Goal: Information Seeking & Learning: Learn about a topic

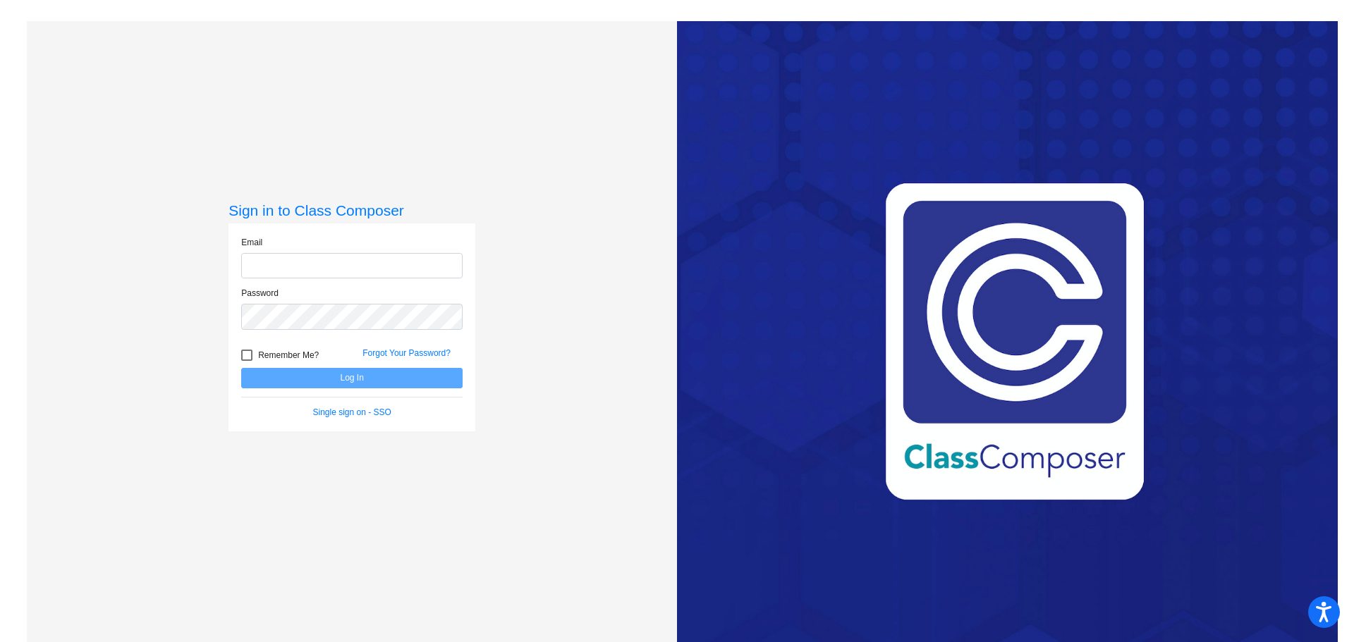
click at [327, 264] on input "email" at bounding box center [351, 266] width 221 height 26
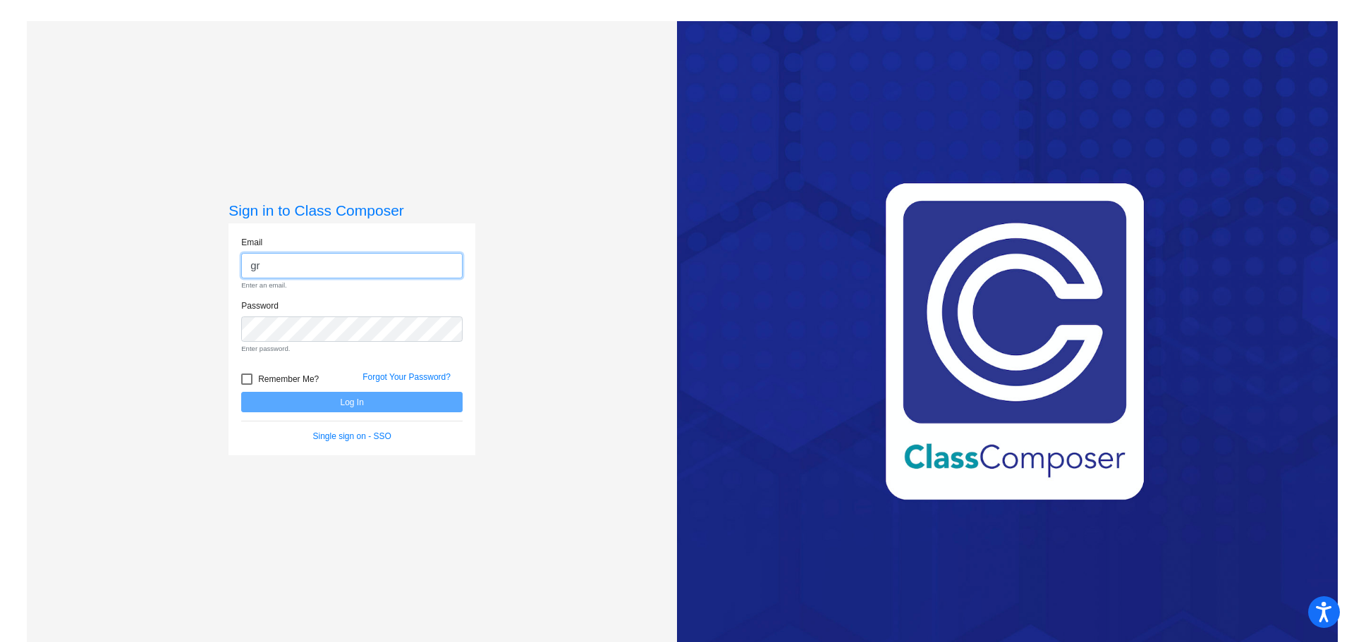
type input "[EMAIL_ADDRESS][PERSON_NAME][DOMAIN_NAME]"
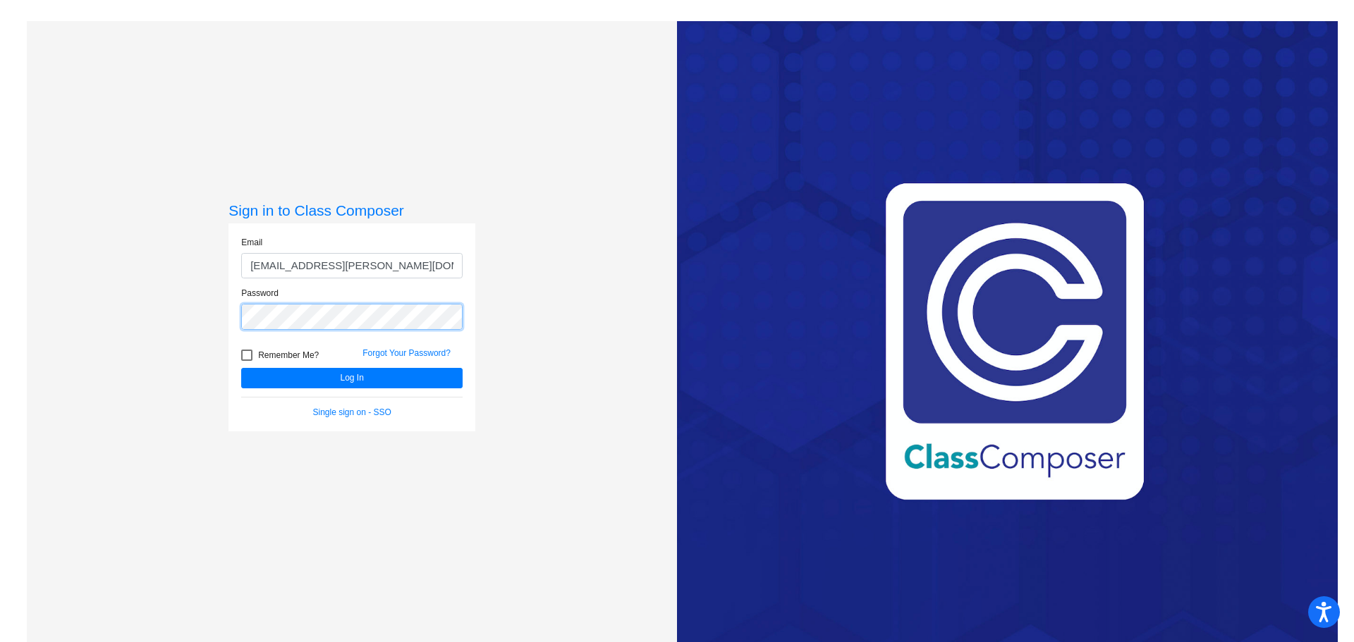
click at [241, 368] on button "Log In" at bounding box center [351, 378] width 221 height 20
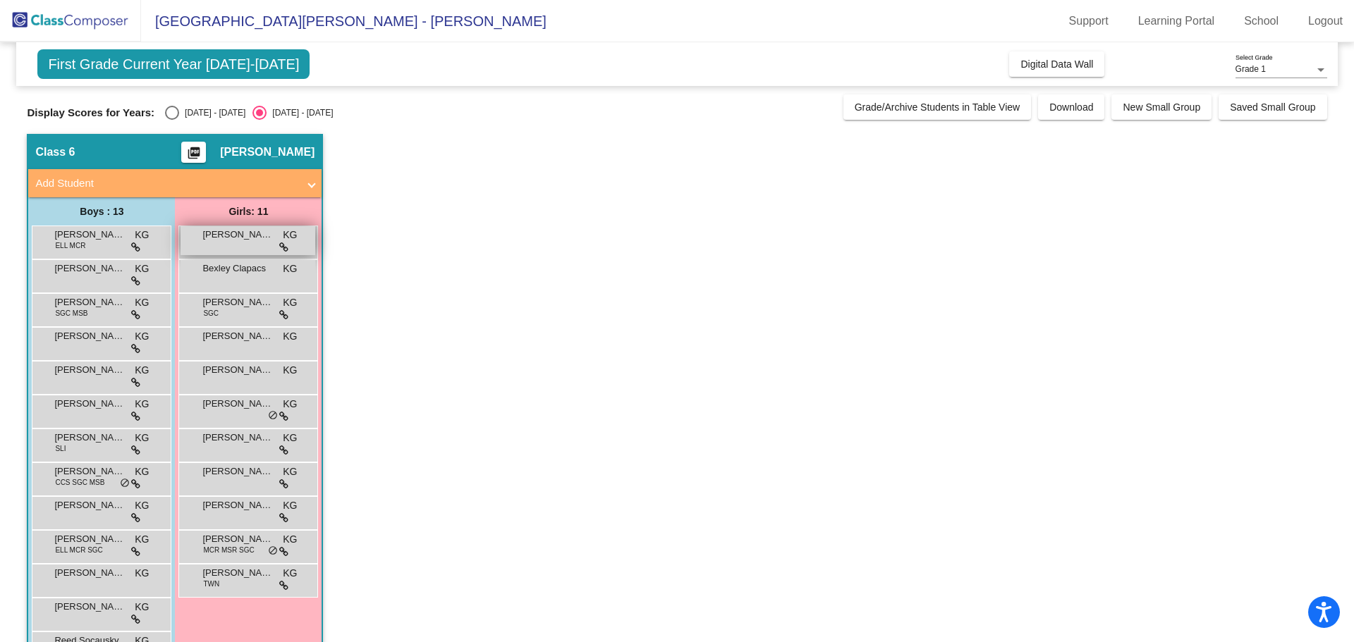
click at [237, 243] on div "[PERSON_NAME] KG lock do_not_disturb_alt" at bounding box center [248, 240] width 135 height 29
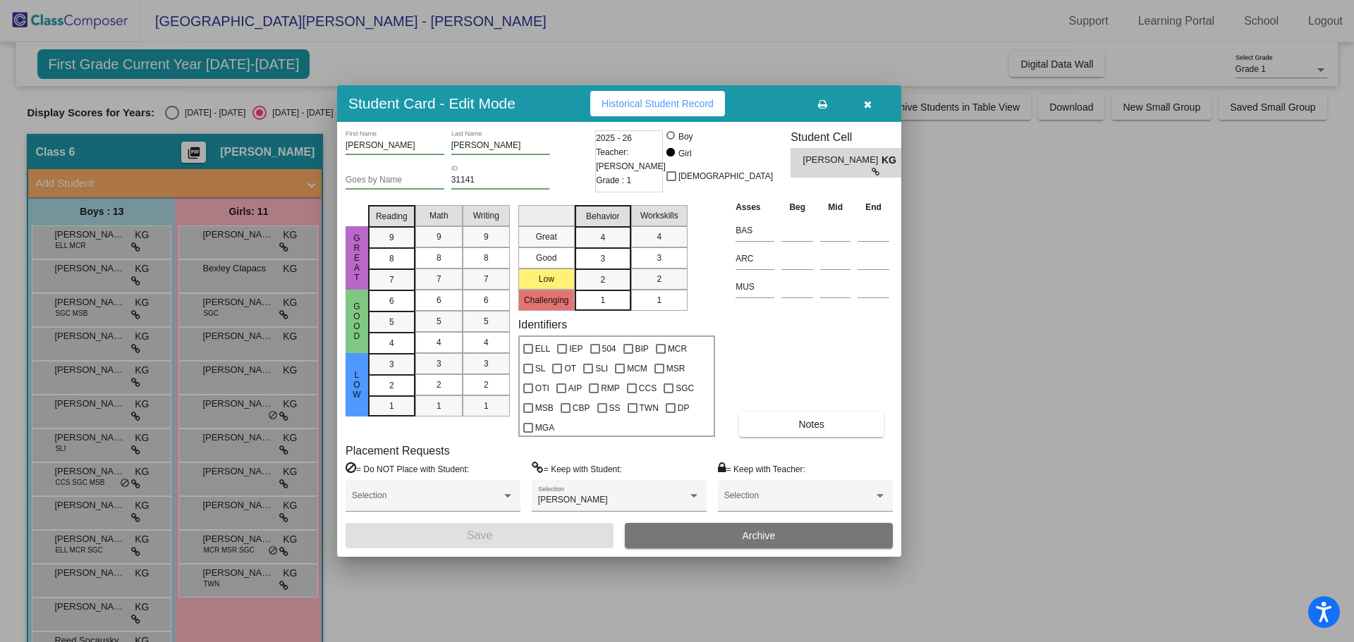
click at [707, 104] on span "Historical Student Record" at bounding box center [657, 103] width 112 height 11
click at [873, 105] on button "button" at bounding box center [867, 103] width 45 height 25
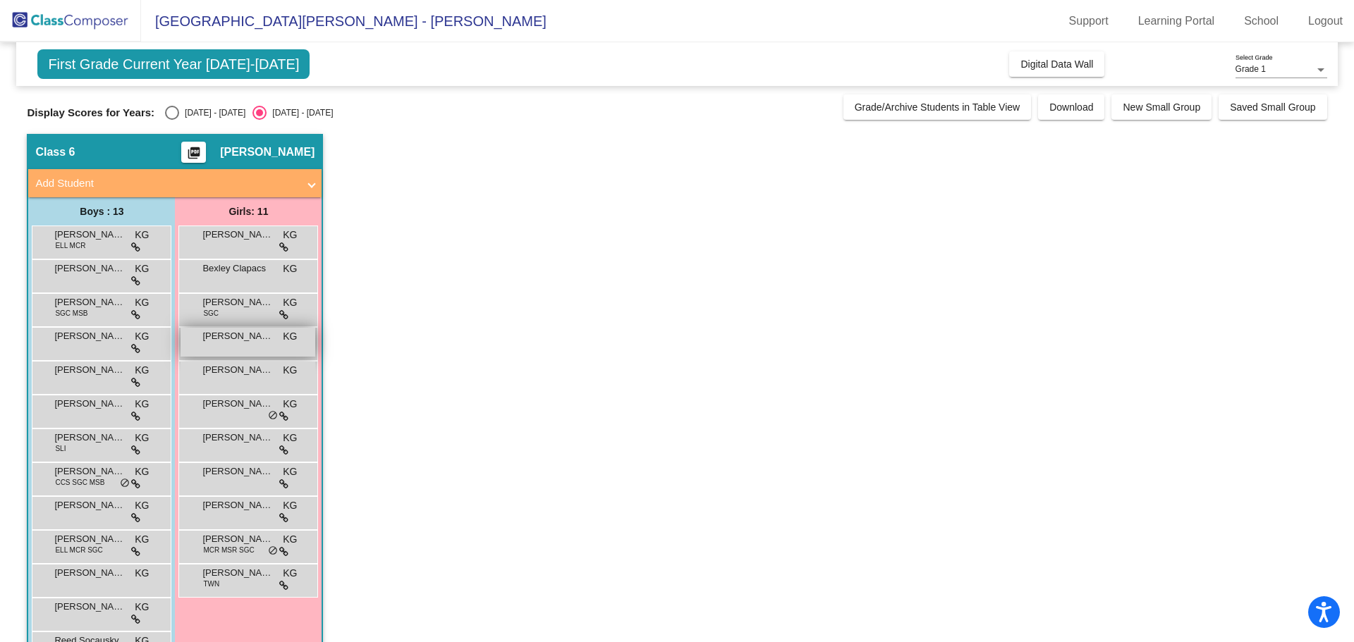
click at [243, 348] on div "[PERSON_NAME] KG lock do_not_disturb_alt" at bounding box center [248, 342] width 135 height 29
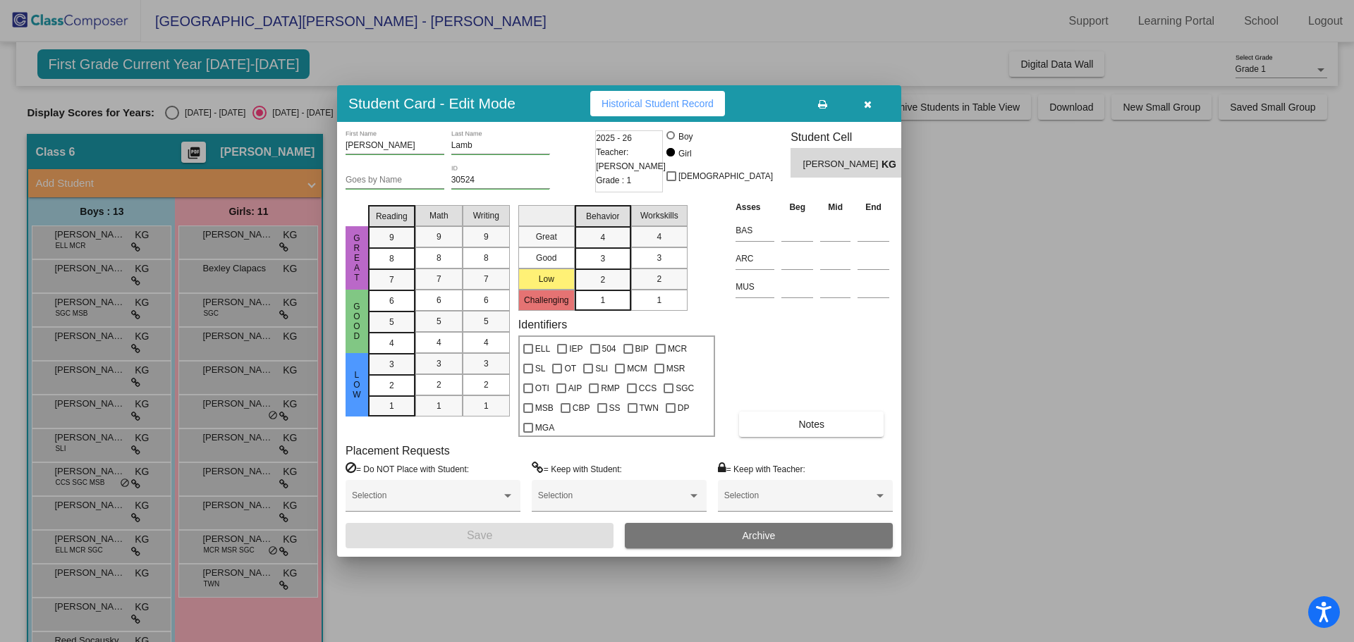
click at [650, 105] on span "Historical Student Record" at bounding box center [657, 103] width 112 height 11
click at [804, 430] on span "Notes" at bounding box center [811, 424] width 26 height 11
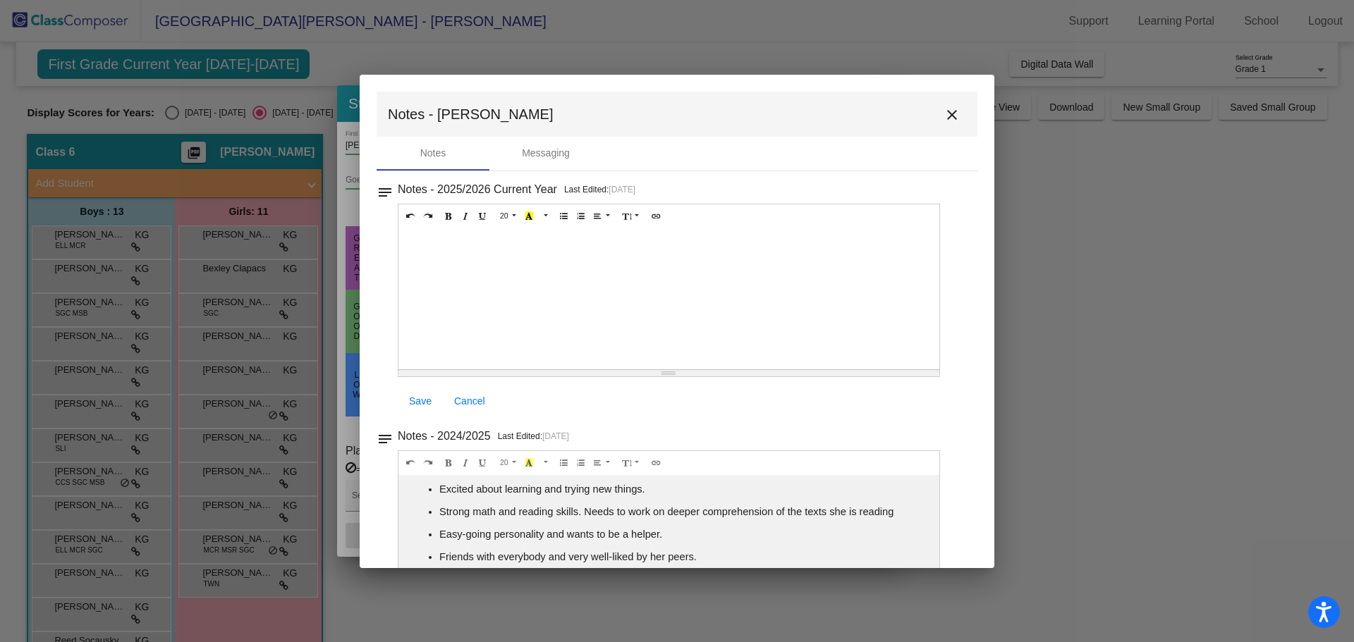
click at [948, 111] on mat-icon "close" at bounding box center [951, 114] width 17 height 17
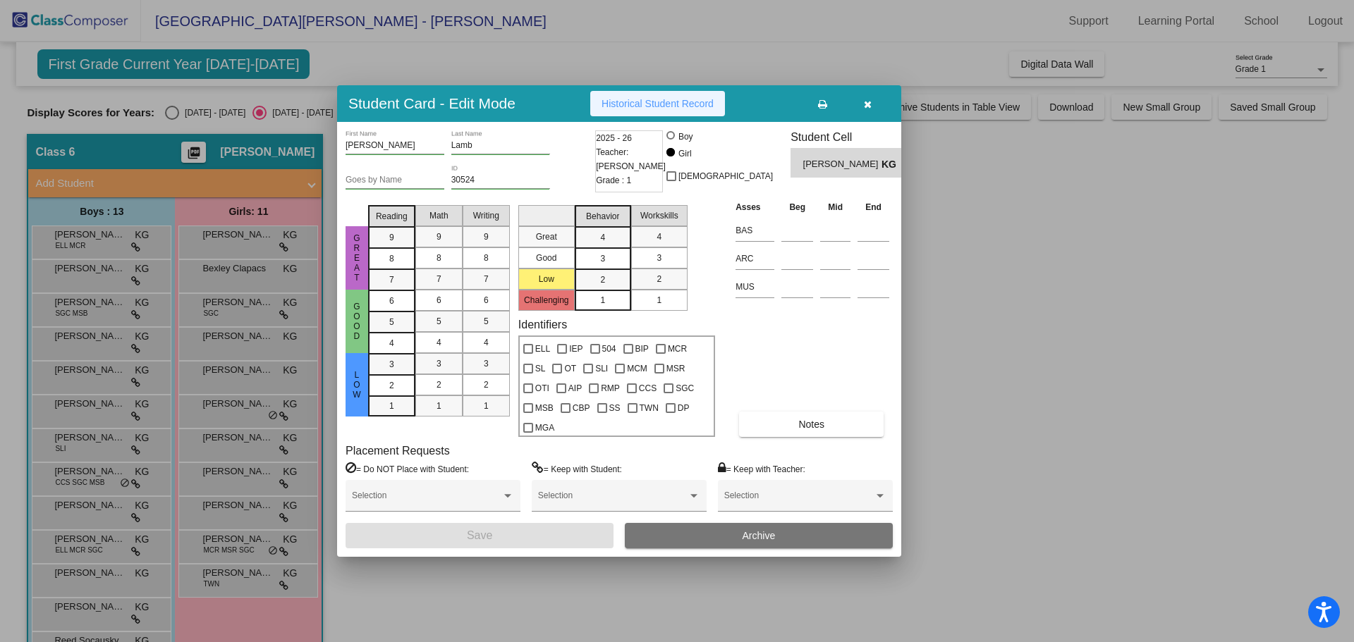
click at [670, 104] on span "Historical Student Record" at bounding box center [657, 103] width 112 height 11
click at [867, 100] on icon "button" at bounding box center [868, 104] width 8 height 10
